Goal: Information Seeking & Learning: Learn about a topic

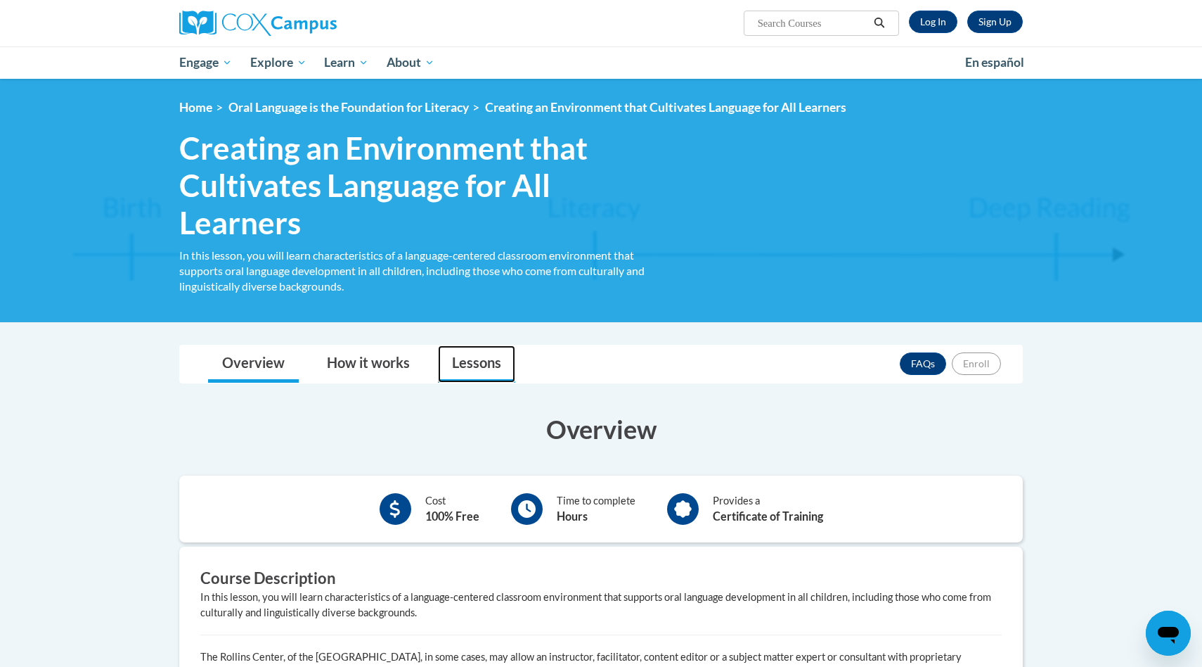
click at [451, 367] on link "Lessons" at bounding box center [476, 363] width 77 height 37
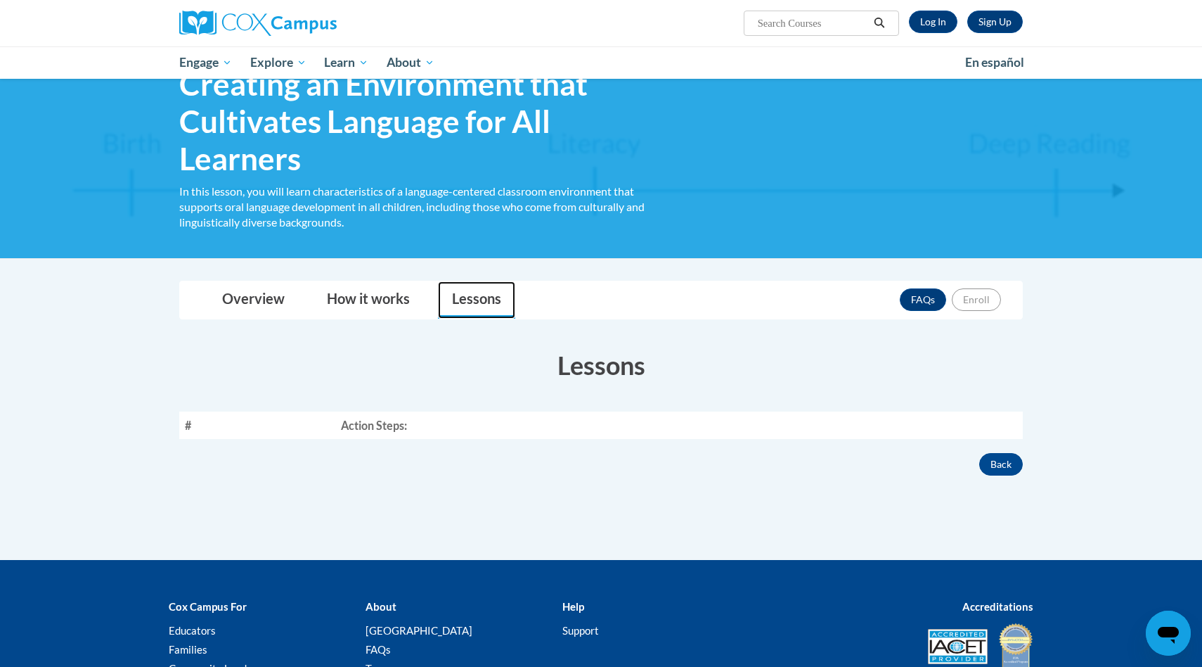
scroll to position [188, 0]
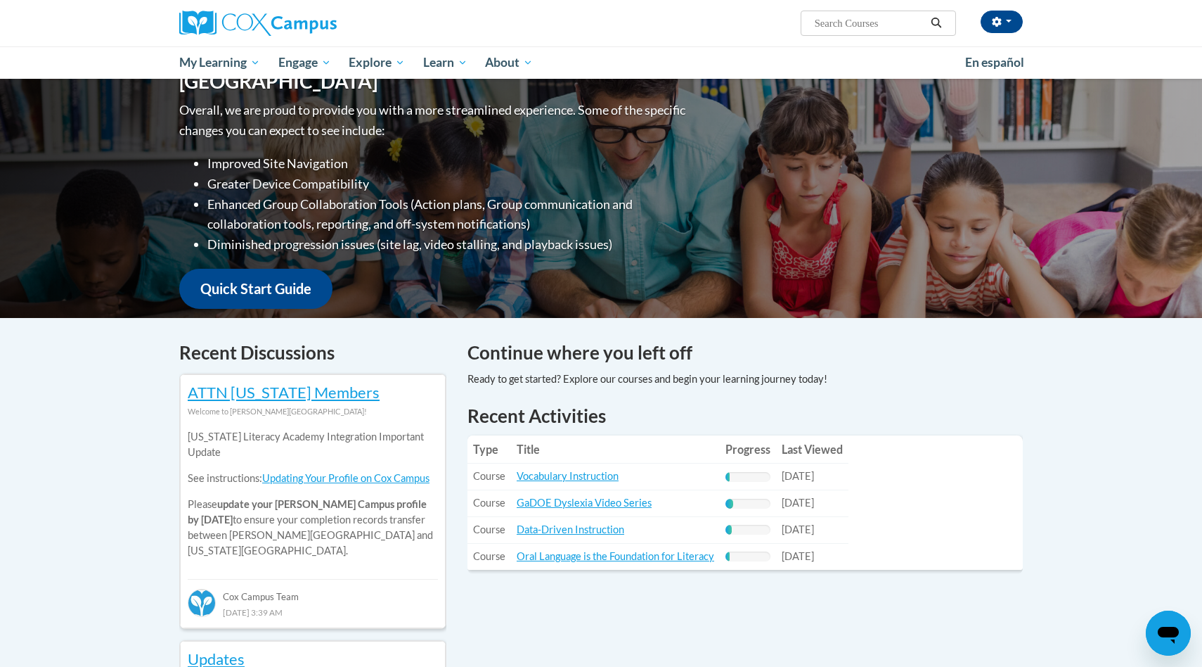
scroll to position [291, 0]
